Goal: Task Accomplishment & Management: Manage account settings

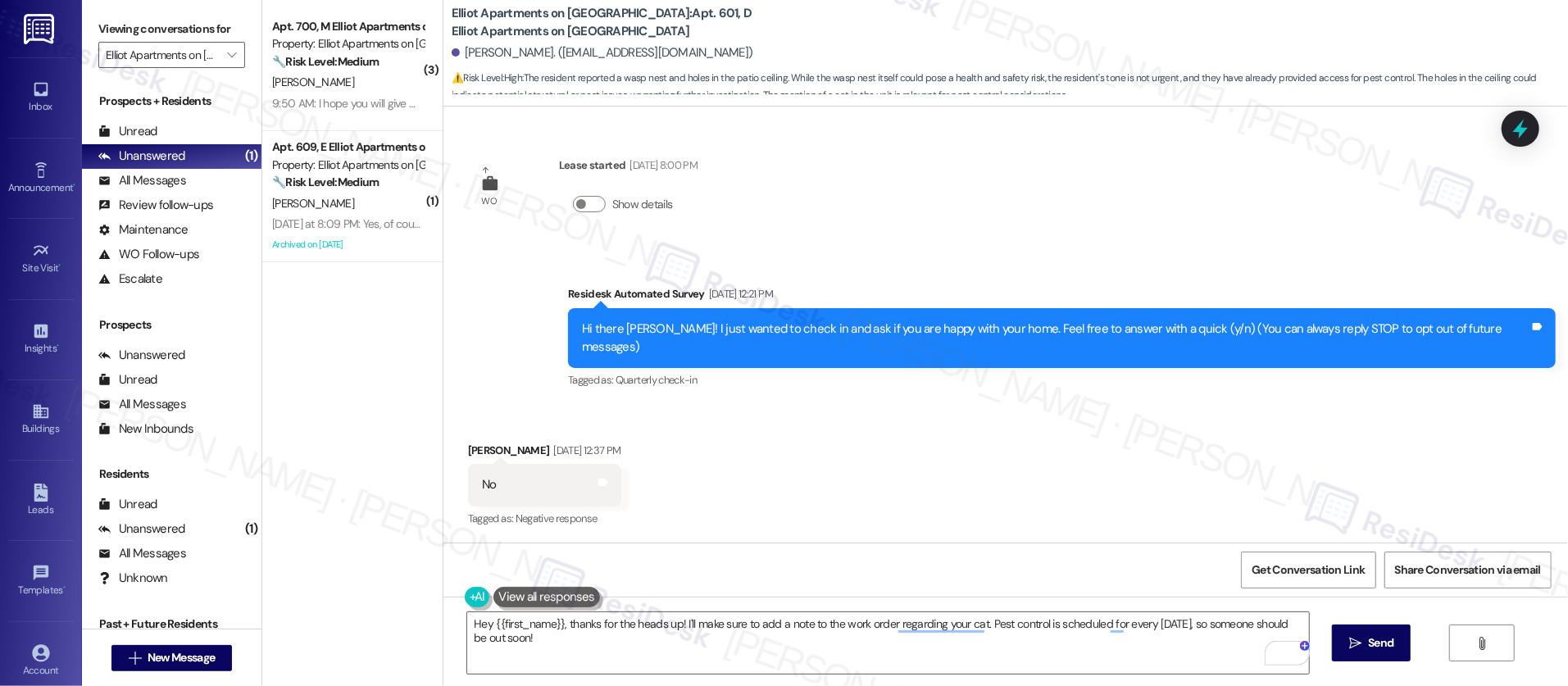
scroll to position [6645, 0]
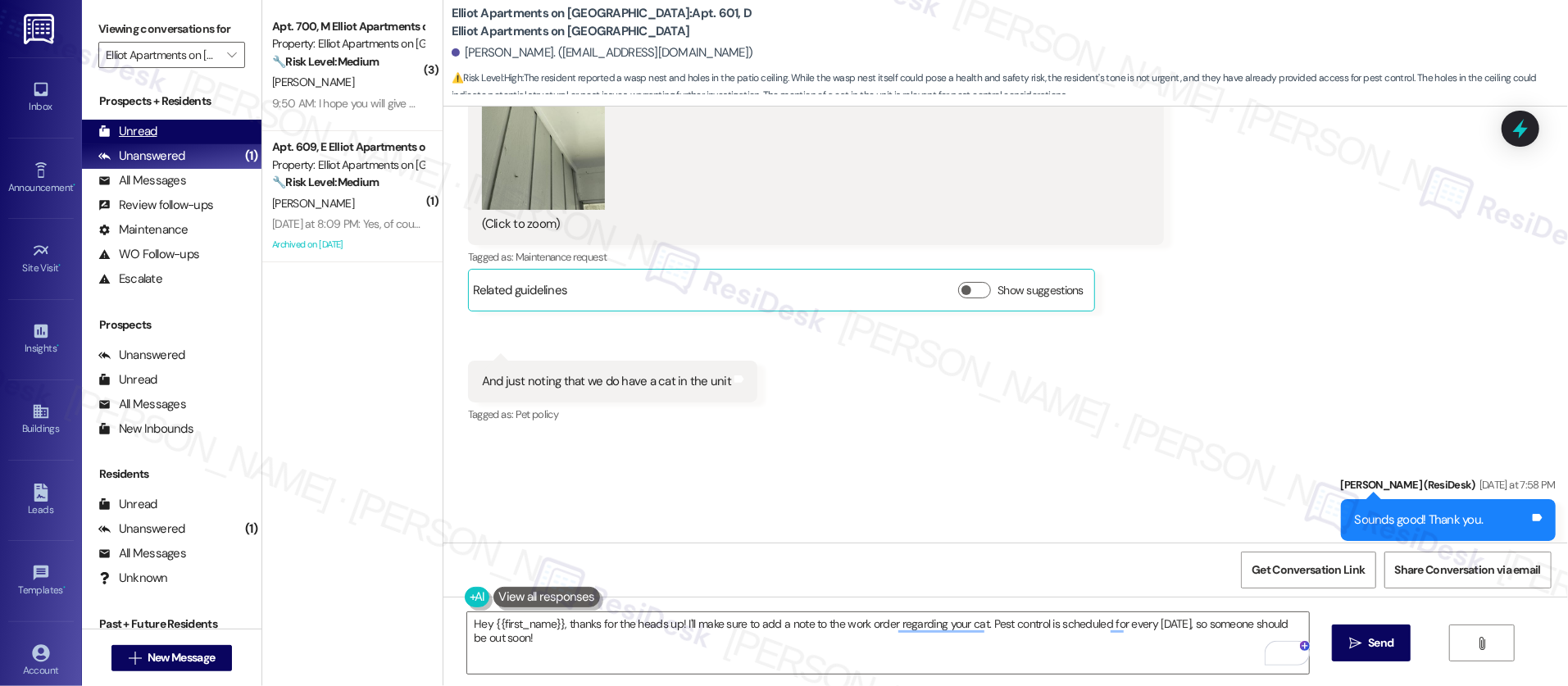
click at [153, 135] on div "Unread" at bounding box center [127, 132] width 59 height 17
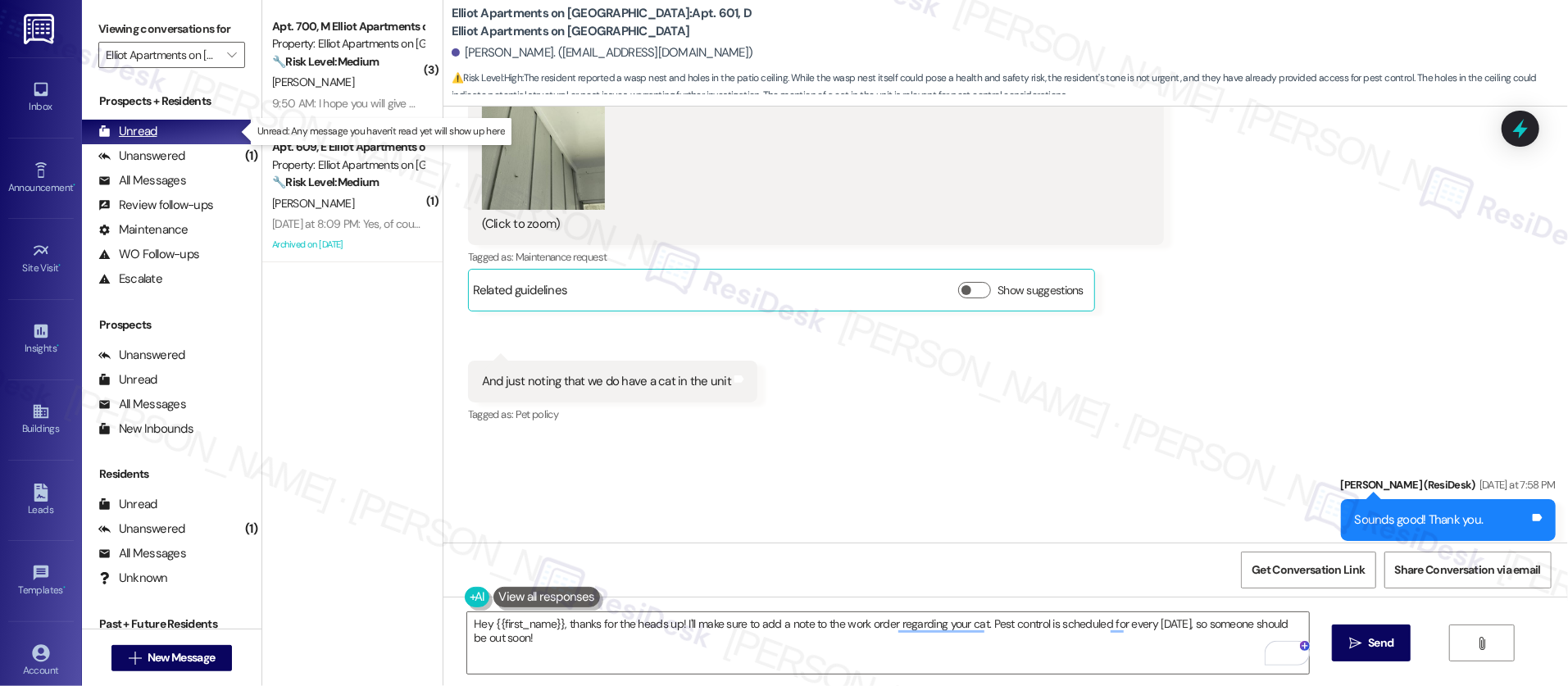
click at [153, 135] on div "Unread" at bounding box center [127, 132] width 59 height 17
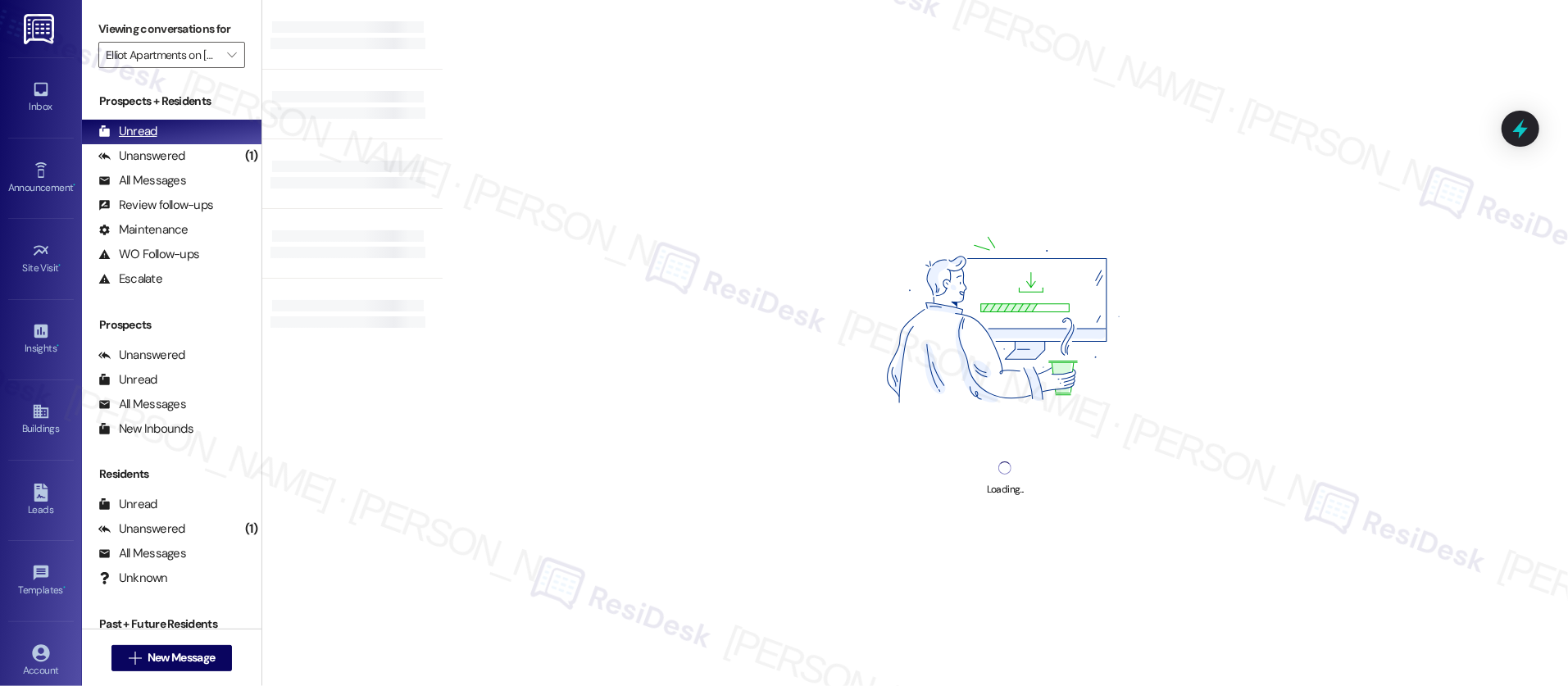
click at [153, 136] on div "Unread" at bounding box center [127, 132] width 59 height 17
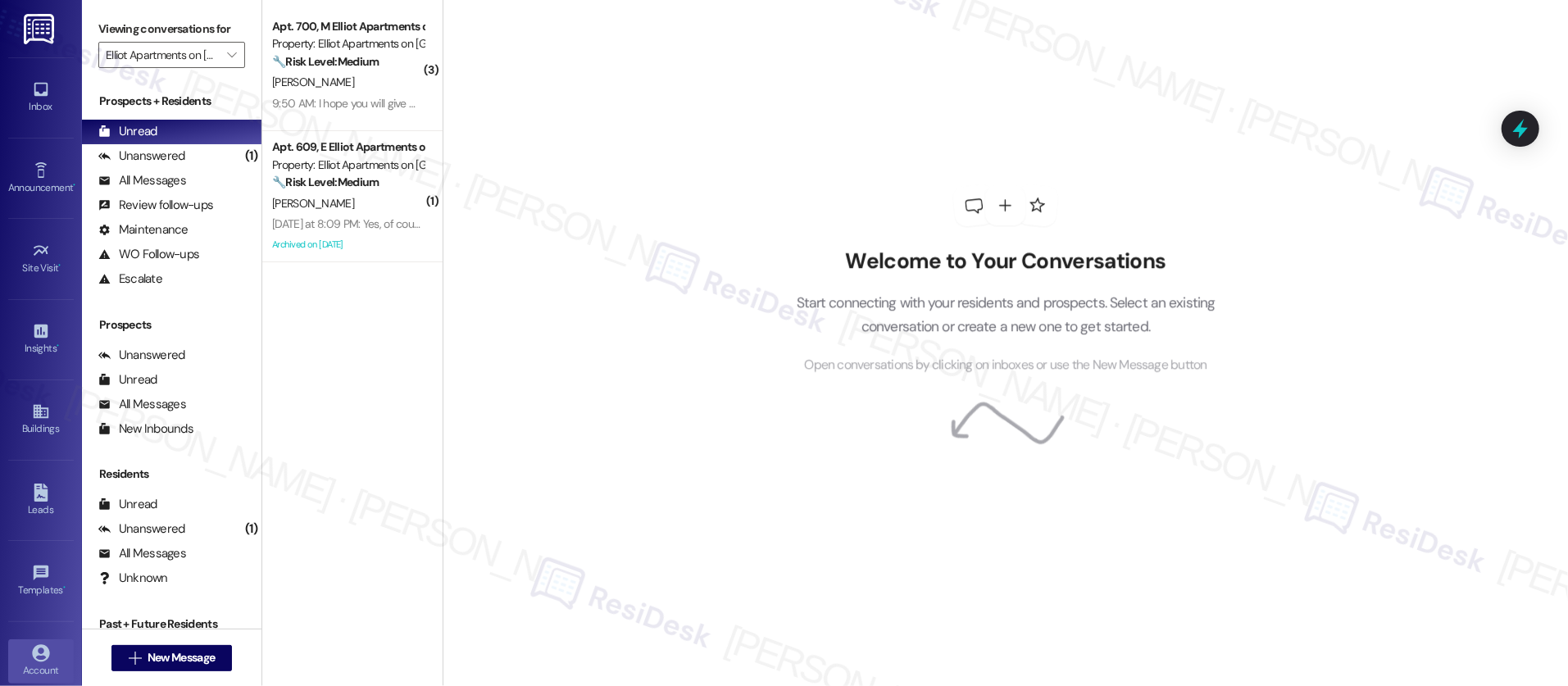
click at [60, 657] on link "Account" at bounding box center [41, 662] width 66 height 45
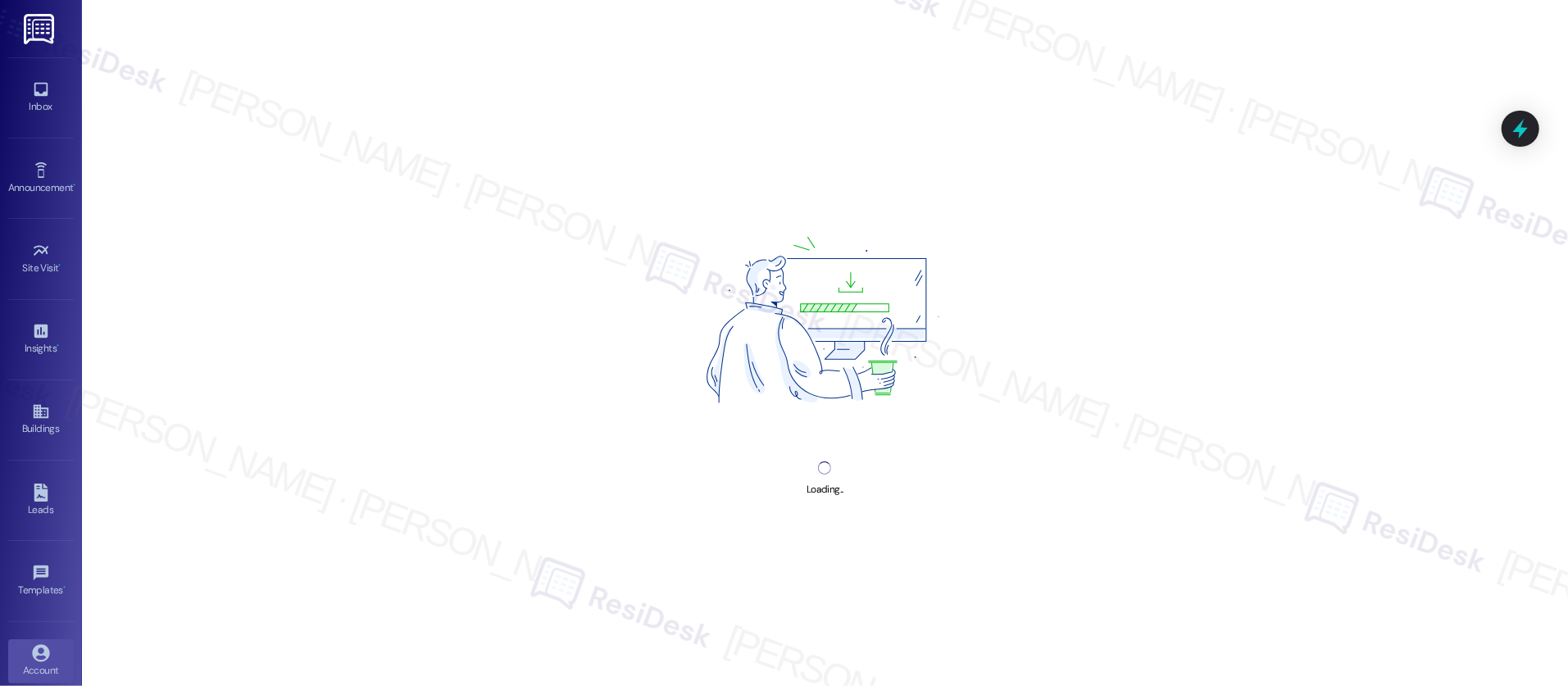
click at [60, 659] on link "Account" at bounding box center [41, 662] width 66 height 45
click at [59, 659] on link "Account" at bounding box center [41, 662] width 66 height 45
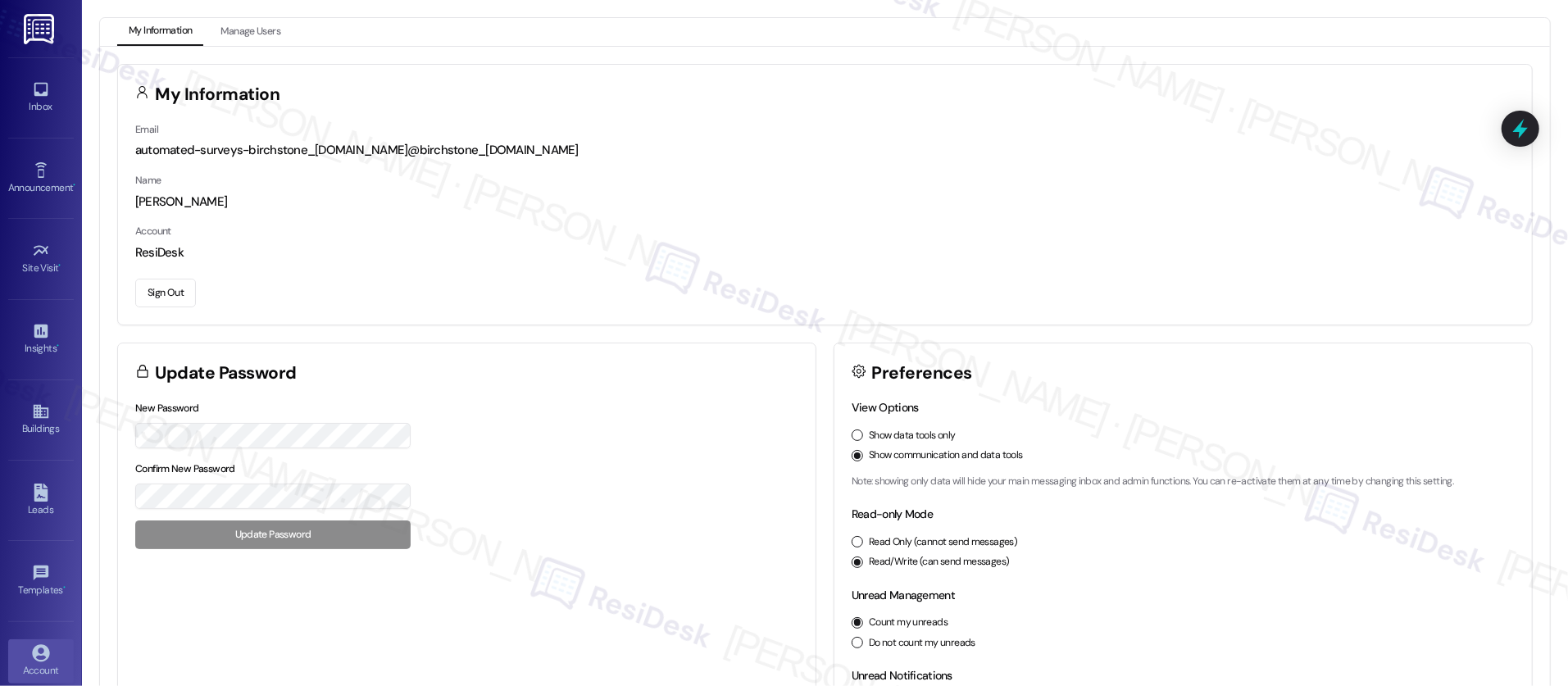
click at [184, 297] on button "Sign Out" at bounding box center [165, 293] width 60 height 29
click at [183, 300] on button "Sign Out" at bounding box center [165, 293] width 60 height 29
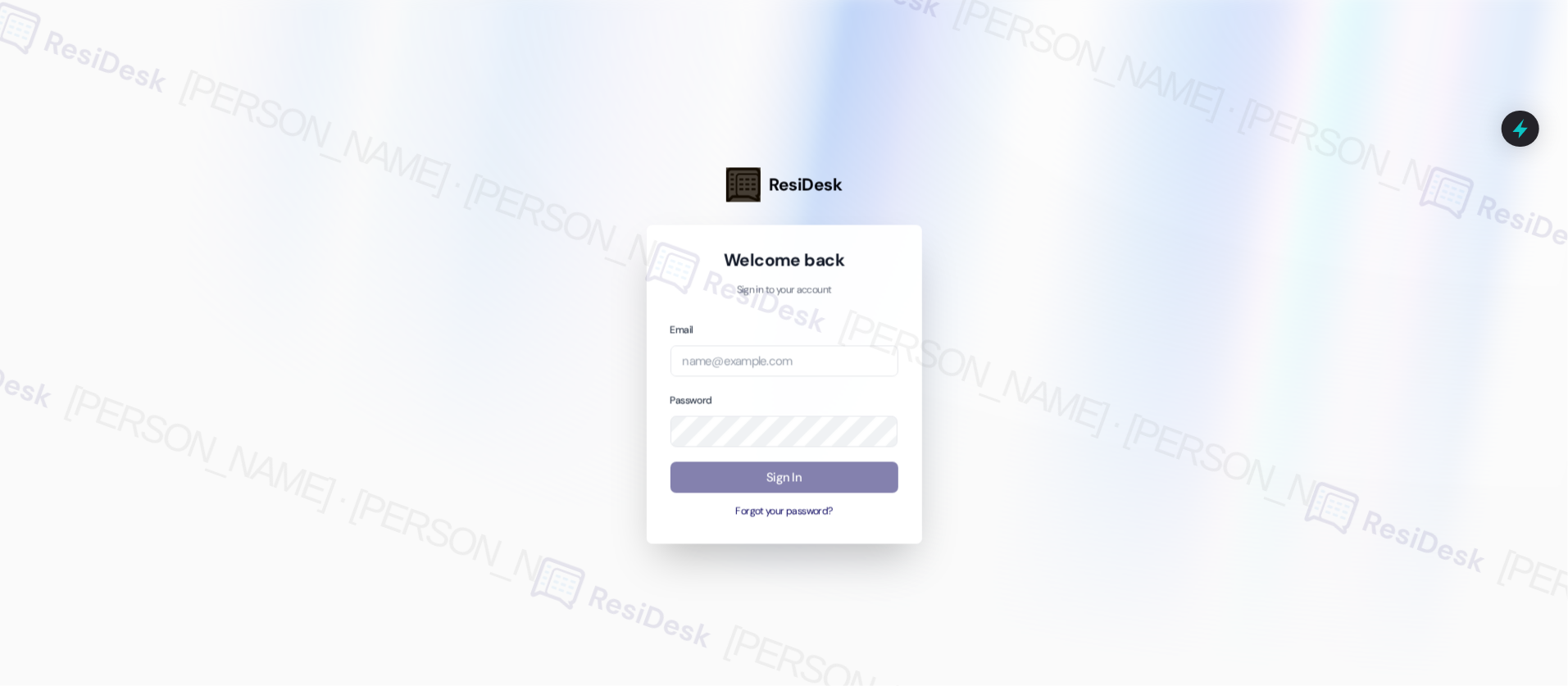
click at [183, 299] on div at bounding box center [784, 343] width 1568 height 686
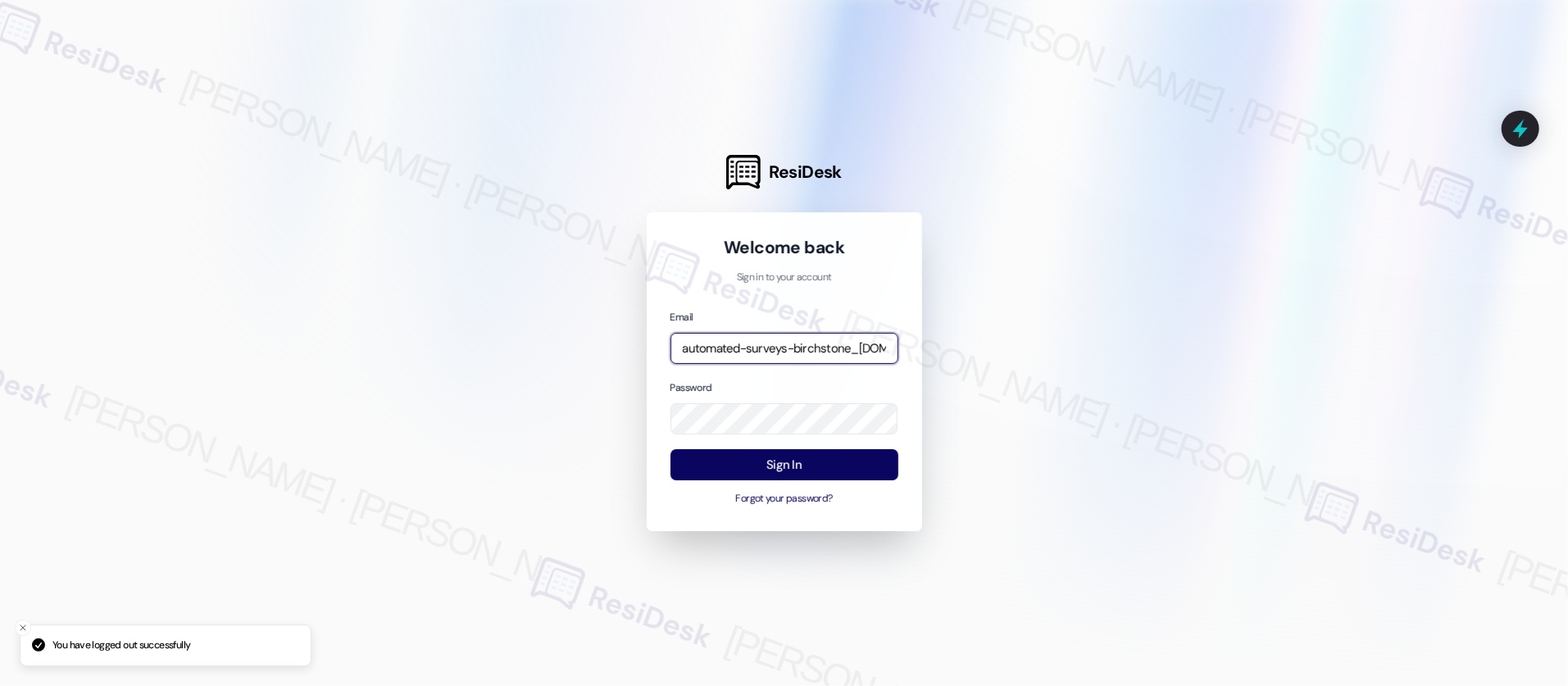
click at [748, 354] on input "automated-surveys-birchstone_[DOMAIN_NAME]@birchstone_[DOMAIN_NAME]" at bounding box center [784, 349] width 228 height 32
type input "automated-surveys-affinity_[DOMAIN_NAME]@affinity_[DOMAIN_NAME]"
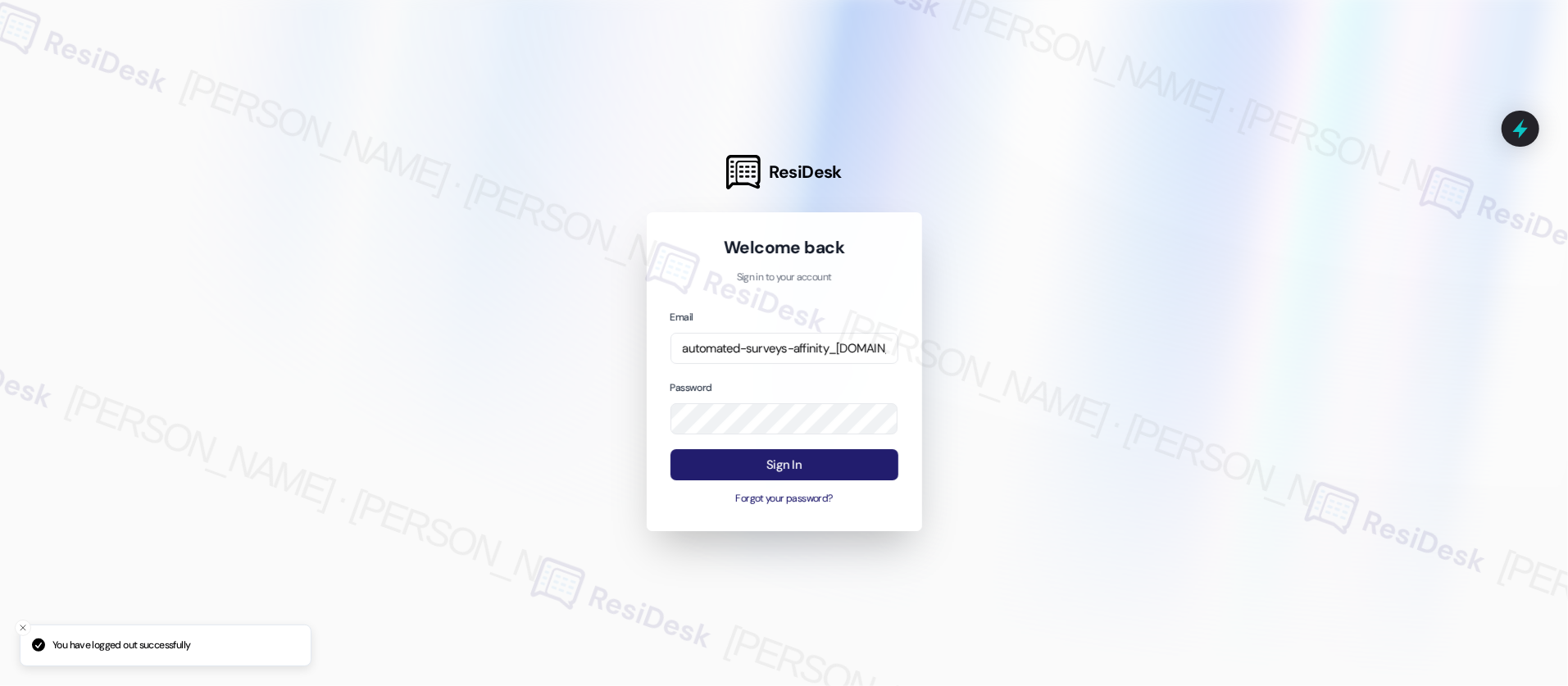
click at [848, 458] on button "Sign In" at bounding box center [784, 464] width 228 height 32
